Goal: Transaction & Acquisition: Purchase product/service

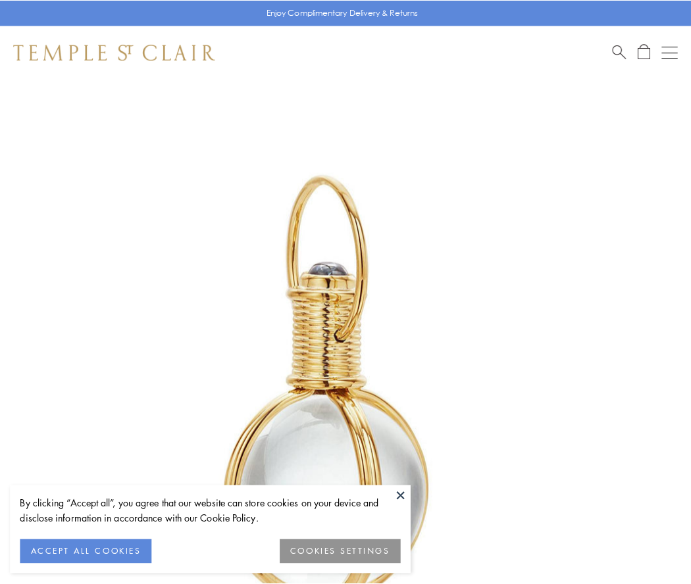
scroll to position [343, 0]
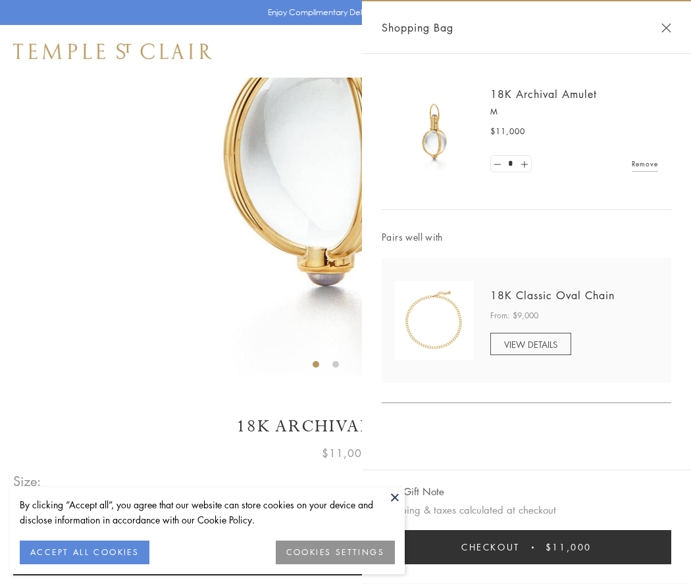
click at [526, 547] on button "Checkout $11,000" at bounding box center [526, 547] width 289 height 34
